Goal: Task Accomplishment & Management: Complete application form

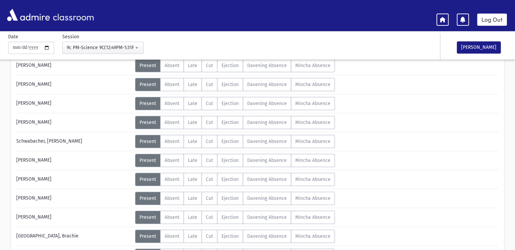
scroll to position [445, 0]
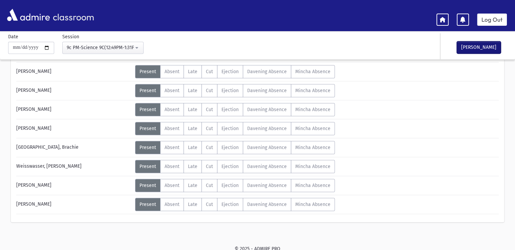
click at [484, 49] on button "Mark Done" at bounding box center [479, 47] width 44 height 12
click at [500, 19] on link "Log Out" at bounding box center [492, 20] width 30 height 12
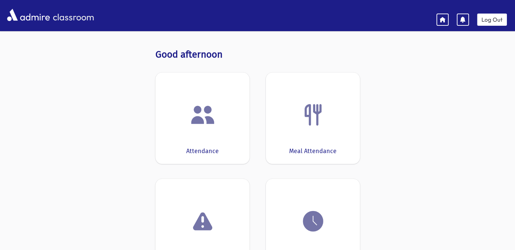
click at [266, 134] on div "Meal Attendance" at bounding box center [313, 118] width 94 height 91
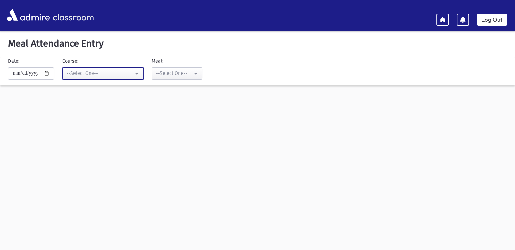
click at [132, 70] on div "--Select One--" at bounding box center [100, 73] width 67 height 7
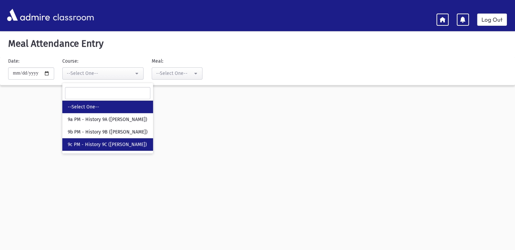
click at [141, 141] on span "9c PM - History 9C (Mrs. Friedlander)" at bounding box center [107, 144] width 79 height 7
select select "****"
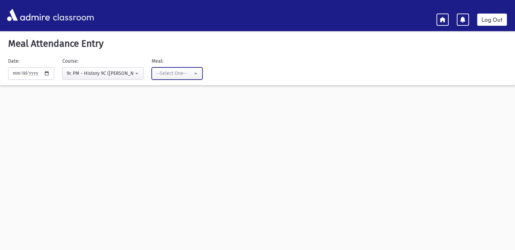
click at [172, 70] on div "--Select One--" at bounding box center [174, 73] width 37 height 7
click at [285, 58] on div "**********" at bounding box center [174, 69] width 338 height 22
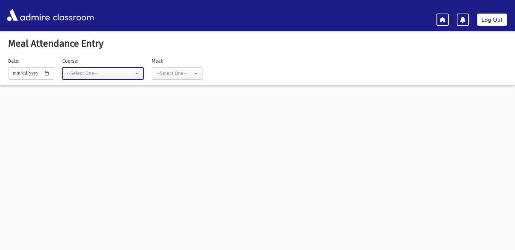
click at [109, 75] on div "--Select One--" at bounding box center [100, 73] width 67 height 7
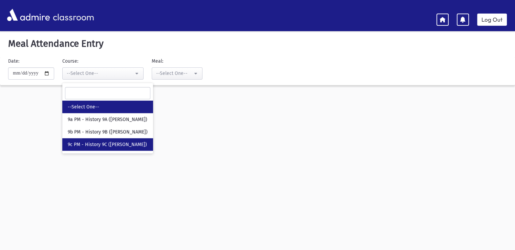
click at [121, 146] on span "9c PM - History 9C ([PERSON_NAME])" at bounding box center [107, 144] width 79 height 7
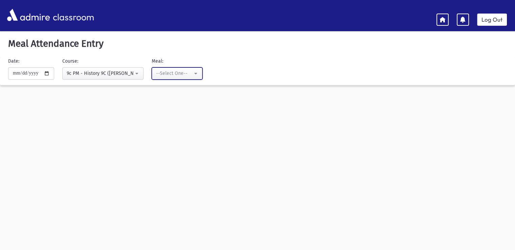
click at [180, 78] on button "--Select One--" at bounding box center [177, 73] width 51 height 12
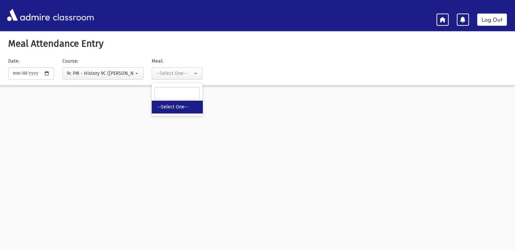
click at [186, 110] on span "--Select One--" at bounding box center [173, 107] width 32 height 7
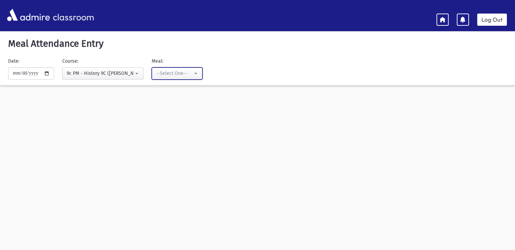
click at [193, 75] on div "--Select One--" at bounding box center [174, 73] width 37 height 7
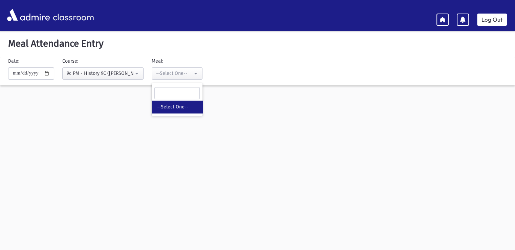
click at [223, 54] on div "Meal Attendance Entry" at bounding box center [257, 45] width 515 height 25
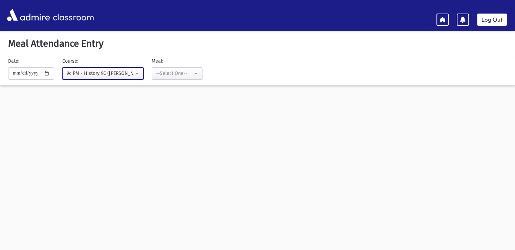
click at [75, 75] on div "9c PM - History 9C ([PERSON_NAME])" at bounding box center [100, 73] width 67 height 7
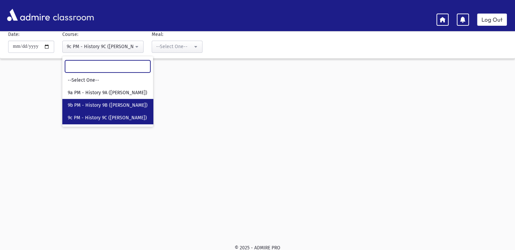
scroll to position [28, 0]
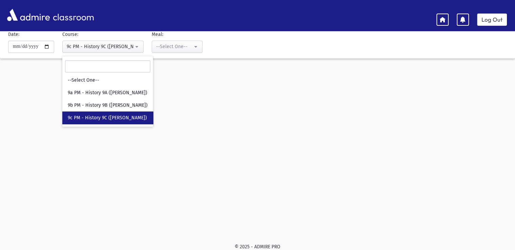
click at [133, 116] on span "9c PM - History 9C ([PERSON_NAME])" at bounding box center [107, 118] width 79 height 7
select select "****"
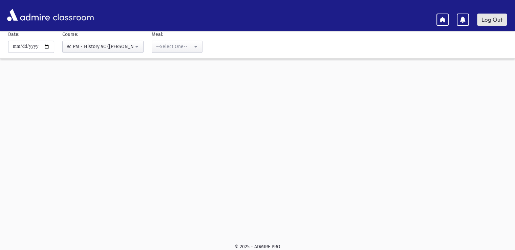
click at [494, 15] on link "Log Out" at bounding box center [492, 20] width 30 height 12
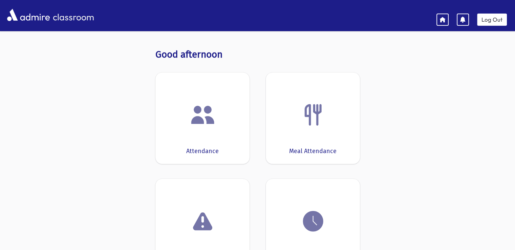
click at [181, 139] on div "Attendance" at bounding box center [203, 118] width 94 height 91
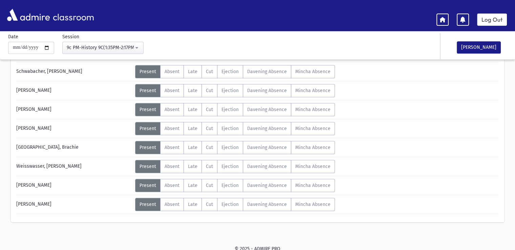
scroll to position [388, 0]
click at [176, 204] on span "Absent" at bounding box center [172, 204] width 15 height 6
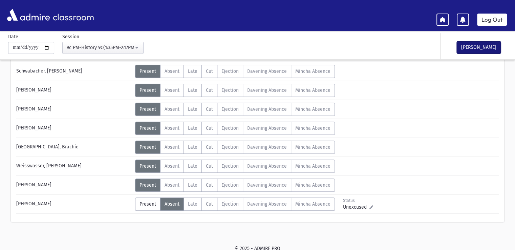
drag, startPoint x: 466, startPoint y: 46, endPoint x: 463, endPoint y: 50, distance: 5.0
click at [467, 45] on button "Mark Done" at bounding box center [479, 47] width 44 height 12
